Goal: Task Accomplishment & Management: Manage account settings

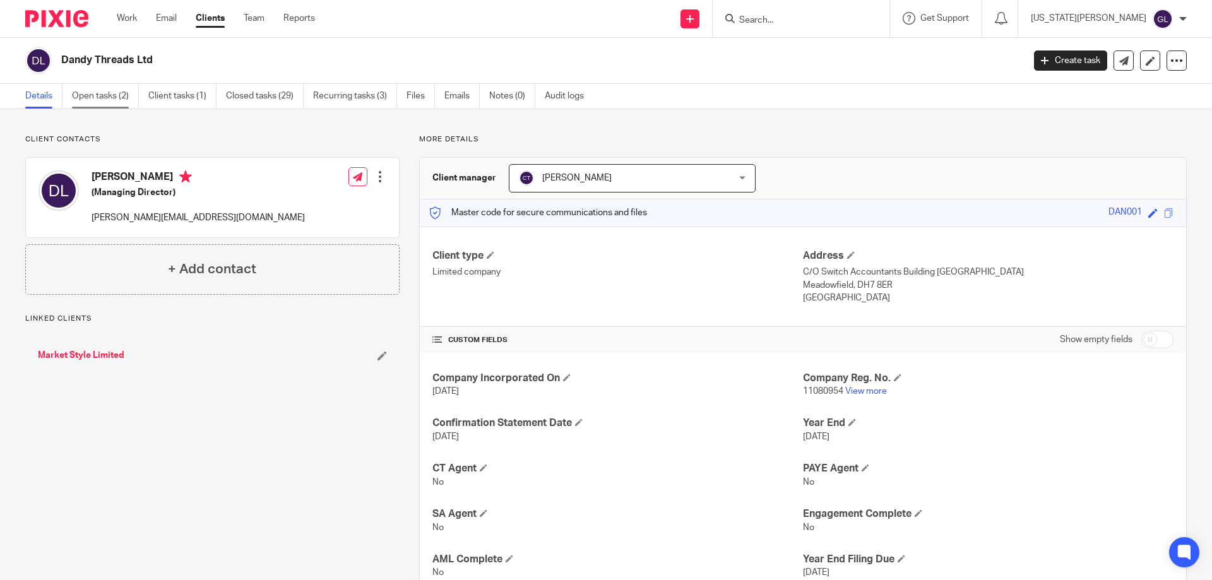
click at [107, 90] on link "Open tasks (2)" at bounding box center [105, 96] width 67 height 25
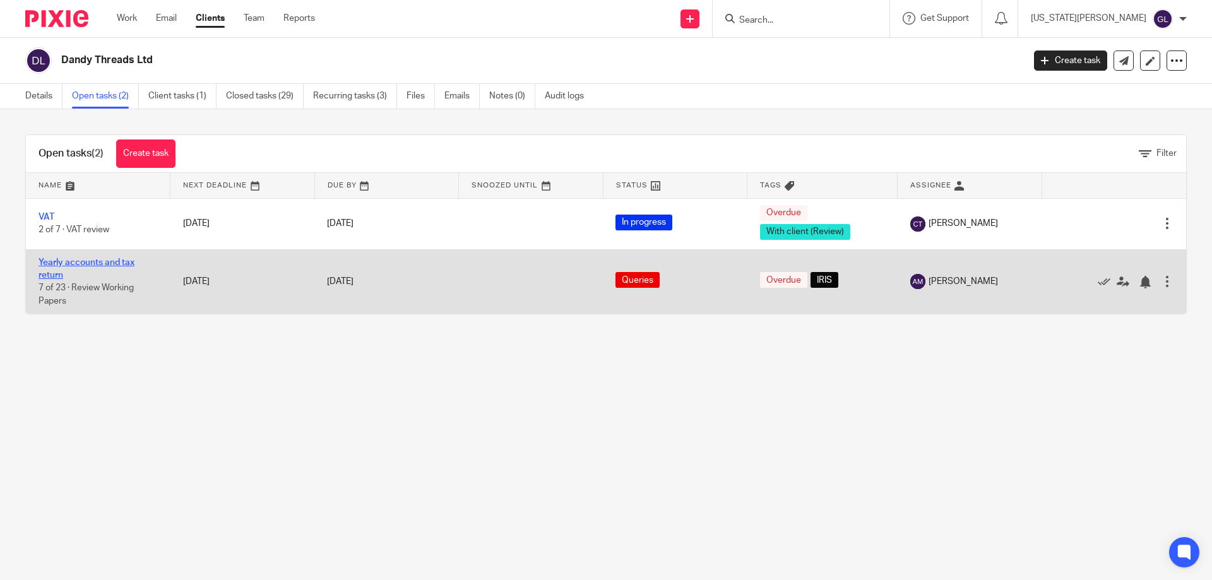
click at [70, 266] on link "Yearly accounts and tax return" at bounding box center [86, 268] width 96 height 21
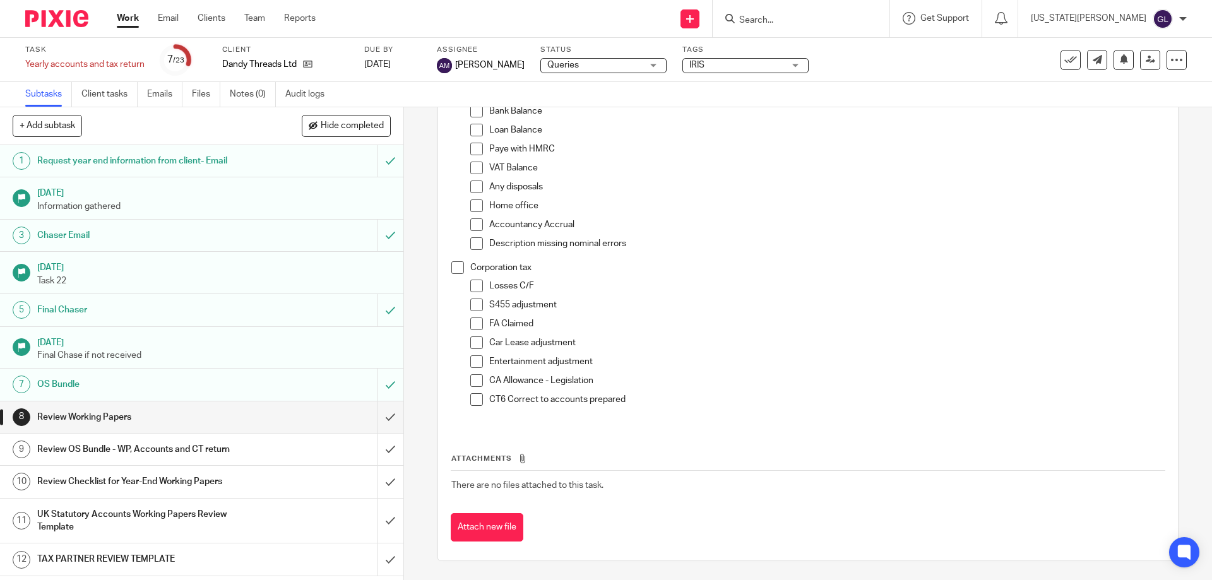
scroll to position [379, 0]
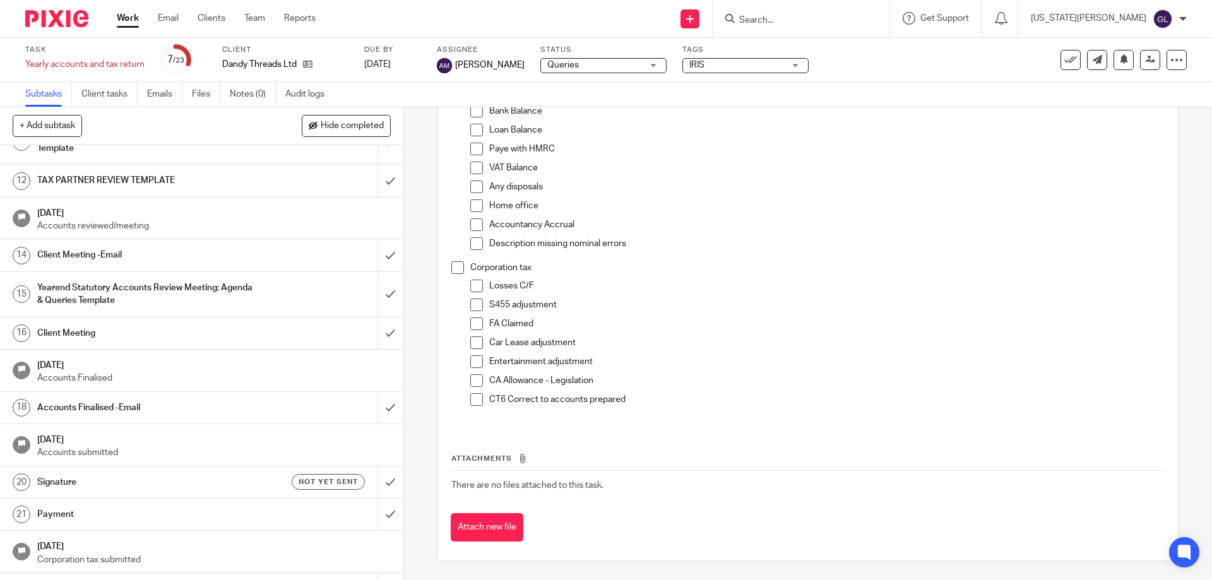
click at [127, 24] on link "Work" at bounding box center [128, 18] width 22 height 13
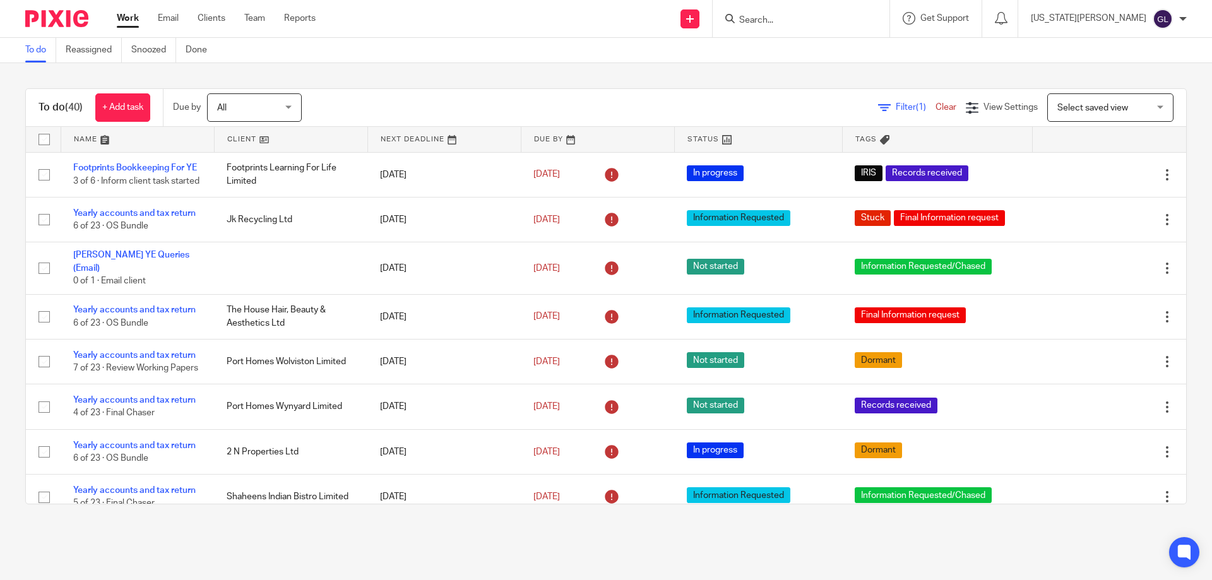
click at [815, 22] on input "Search" at bounding box center [795, 20] width 114 height 11
type input "tcm"
click at [841, 41] on link at bounding box center [852, 54] width 235 height 29
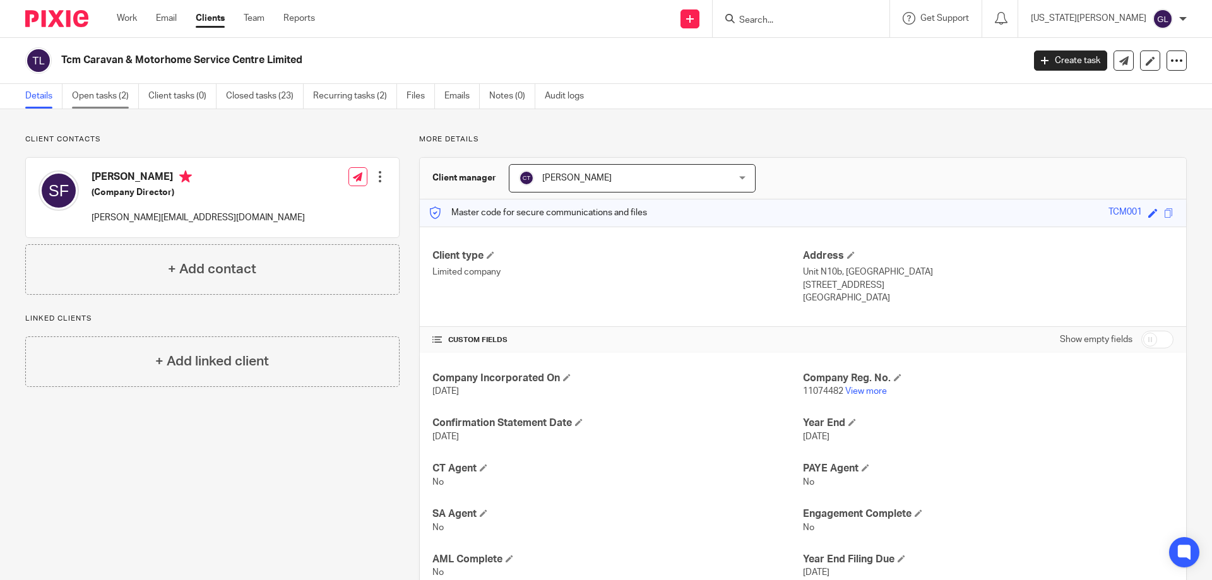
click at [127, 93] on link "Open tasks (2)" at bounding box center [105, 96] width 67 height 25
